Goal: Find specific page/section: Find specific page/section

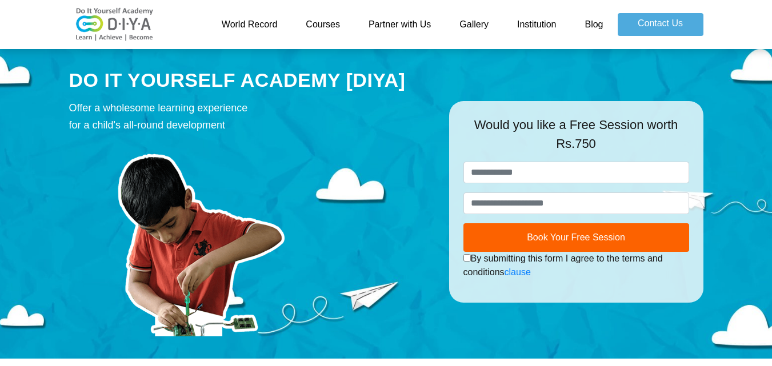
click at [141, 238] on img at bounding box center [200, 237] width 263 height 197
drag, startPoint x: 0, startPoint y: 0, endPoint x: 141, endPoint y: 238, distance: 276.6
click at [141, 238] on img at bounding box center [200, 237] width 263 height 197
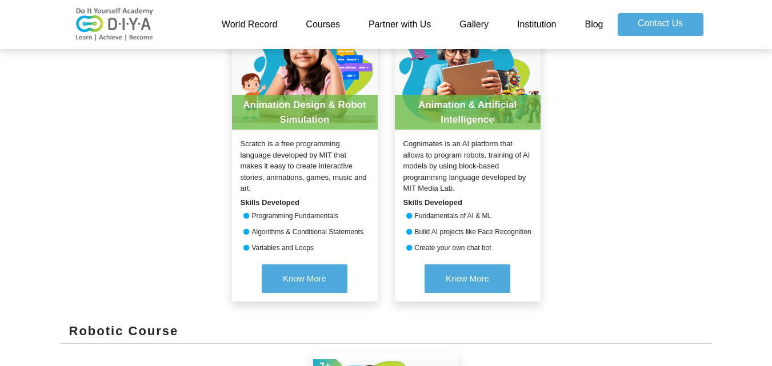
scroll to position [209, 0]
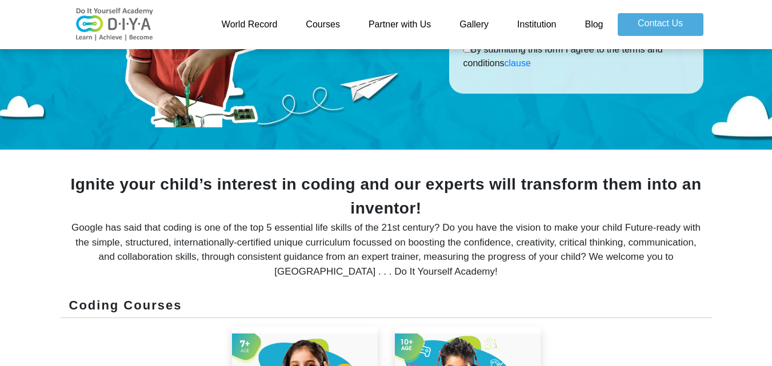
click at [313, 25] on link "Courses" at bounding box center [322, 24] width 63 height 23
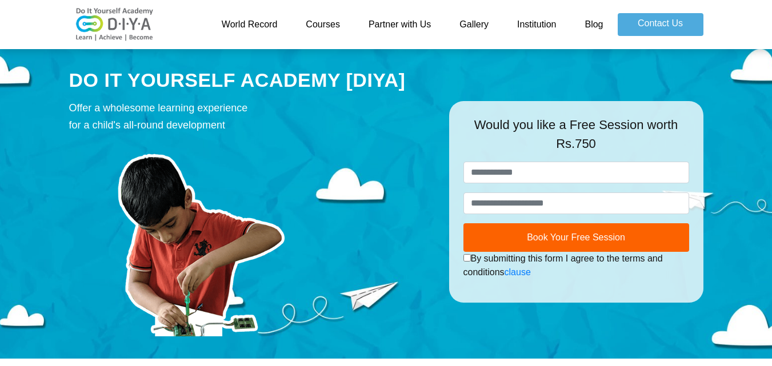
click at [313, 25] on link "Courses" at bounding box center [322, 24] width 63 height 23
